Goal: Check status

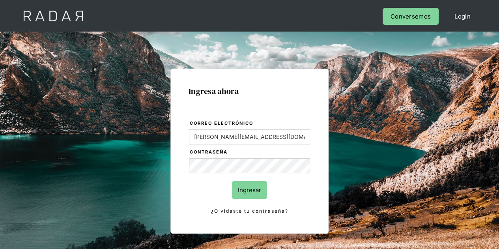
click at [250, 191] on input "Ingresar" at bounding box center [249, 190] width 35 height 18
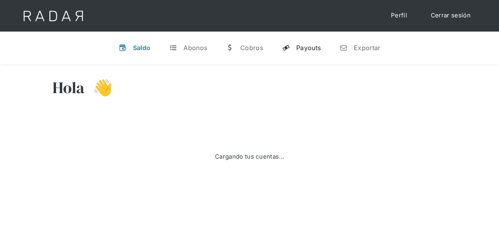
click at [301, 48] on div "Payouts" at bounding box center [308, 48] width 24 height 8
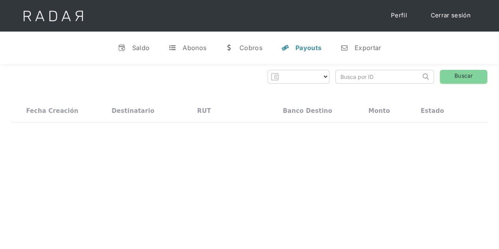
select select "prontopaga"
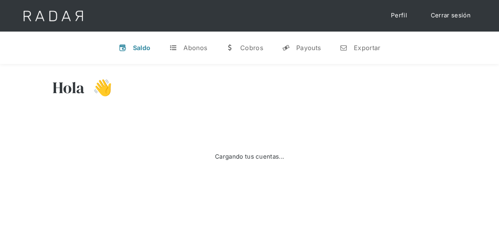
select select "prontopaga"
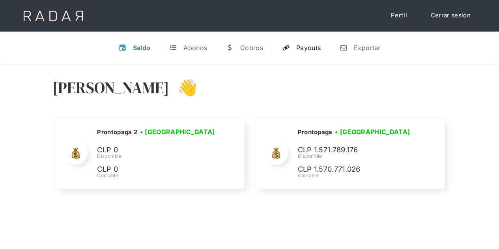
click at [315, 50] on div "Payouts" at bounding box center [308, 48] width 24 height 8
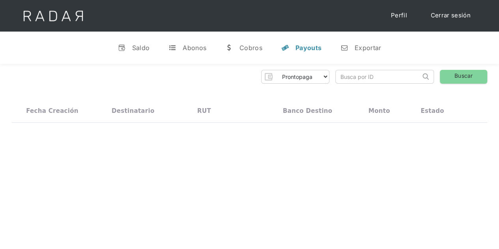
click at [352, 78] on input "search" at bounding box center [378, 76] width 85 height 13
paste input "d4698610-da0d-4bb0-a2db-7dad776d68f0"
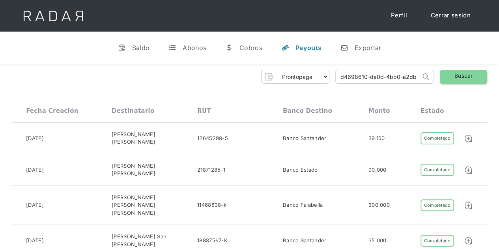
type input "d4698610-da0d-4bb0-a2db-7dad776d68f0"
click at [454, 75] on link "Buscar" at bounding box center [463, 77] width 47 height 14
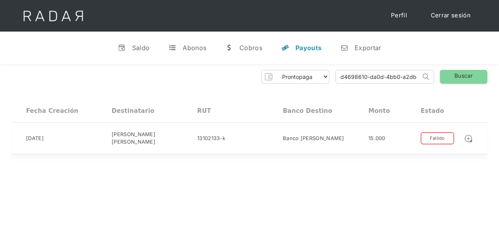
click at [442, 135] on div "Fallido" at bounding box center [436, 138] width 33 height 12
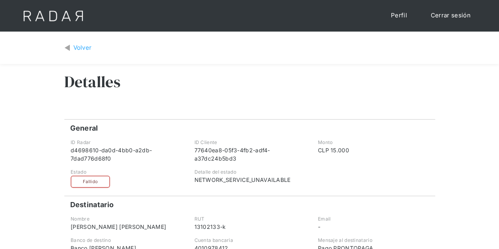
scroll to position [79, 0]
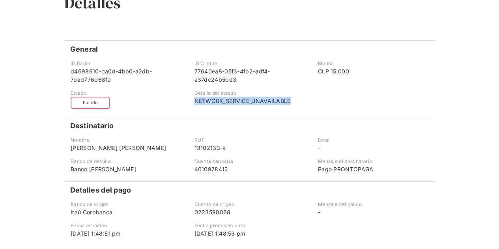
drag, startPoint x: 294, startPoint y: 103, endPoint x: 192, endPoint y: 100, distance: 102.6
click at [192, 100] on div "Detalle del estado NETWORK_SERVICE_UNAVAILABLE" at bounding box center [249, 99] width 122 height 19
copy div "NETWORK_SERVICE_UNAVAILABLE"
